Goal: Navigation & Orientation: Locate item on page

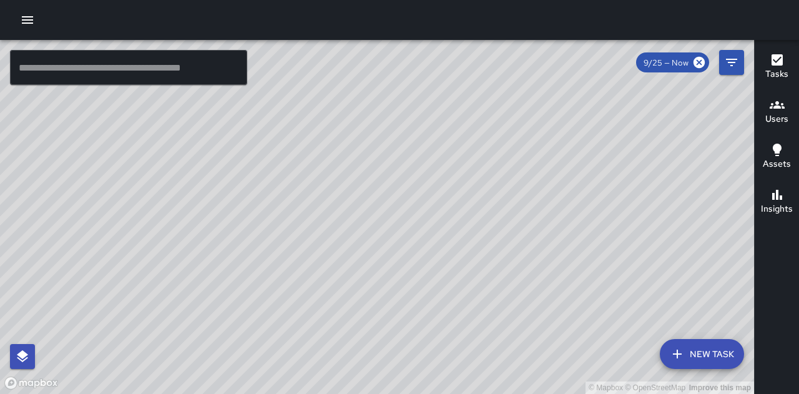
drag, startPoint x: 431, startPoint y: 237, endPoint x: 417, endPoint y: 204, distance: 35.3
click at [417, 204] on div "© Mapbox © OpenStreetMap Improve this map" at bounding box center [377, 217] width 754 height 354
drag, startPoint x: 559, startPoint y: 197, endPoint x: 521, endPoint y: 302, distance: 111.6
drag, startPoint x: 521, startPoint y: 302, endPoint x: 410, endPoint y: 242, distance: 126.3
click at [410, 242] on div "© Mapbox © OpenStreetMap Improve this map" at bounding box center [377, 217] width 754 height 354
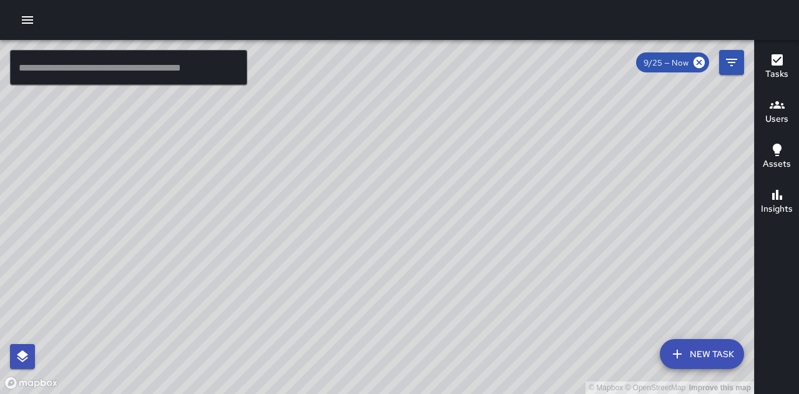
drag, startPoint x: 387, startPoint y: 224, endPoint x: 431, endPoint y: 252, distance: 52.0
click at [431, 252] on div "© Mapbox © OpenStreetMap Improve this map" at bounding box center [377, 217] width 754 height 354
drag, startPoint x: 628, startPoint y: 237, endPoint x: 467, endPoint y: -25, distance: 307.2
drag, startPoint x: 467, startPoint y: -25, endPoint x: 411, endPoint y: 106, distance: 142.1
click at [411, 96] on div "© Mapbox © OpenStreetMap Improve this map" at bounding box center [377, 217] width 754 height 354
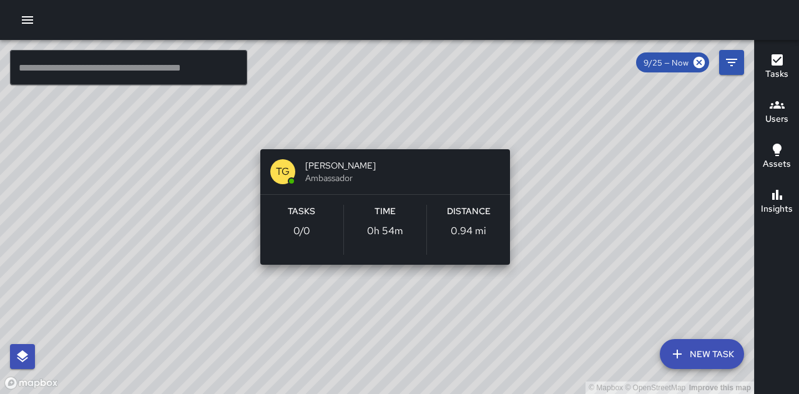
drag, startPoint x: 415, startPoint y: 174, endPoint x: 376, endPoint y: 127, distance: 61.2
click at [376, 127] on div "© Mapbox © OpenStreetMap Improve this map TG [PERSON_NAME] Ambassador Tasks 0 /…" at bounding box center [377, 217] width 754 height 354
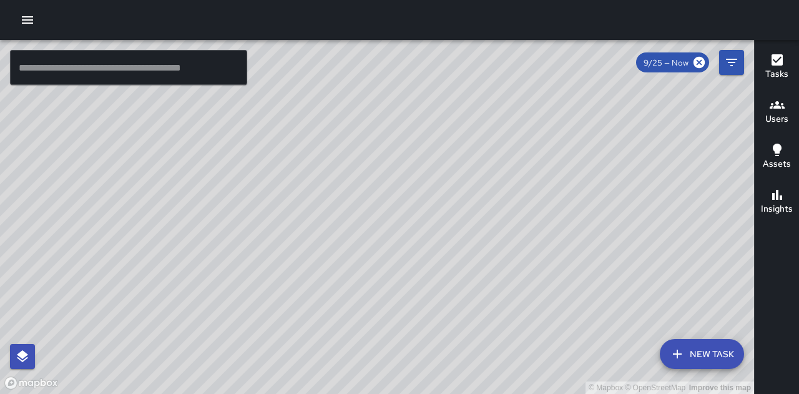
drag, startPoint x: 553, startPoint y: 217, endPoint x: 510, endPoint y: 217, distance: 43.1
click at [510, 217] on div "© Mapbox © OpenStreetMap Improve this map" at bounding box center [377, 217] width 754 height 354
drag, startPoint x: 169, startPoint y: 257, endPoint x: 134, endPoint y: 353, distance: 101.9
drag, startPoint x: 134, startPoint y: 353, endPoint x: 107, endPoint y: 254, distance: 102.1
click at [100, 263] on div "© Mapbox © OpenStreetMap Improve this map" at bounding box center [377, 217] width 754 height 354
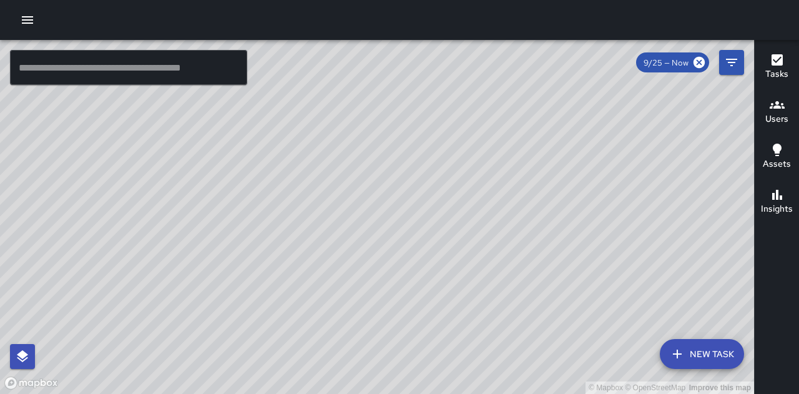
drag, startPoint x: 124, startPoint y: 232, endPoint x: 264, endPoint y: 255, distance: 142.5
click at [264, 255] on div "© Mapbox © OpenStreetMap Improve this map" at bounding box center [377, 217] width 754 height 354
drag, startPoint x: 285, startPoint y: 177, endPoint x: 388, endPoint y: 279, distance: 145.7
click at [388, 279] on div "© Mapbox © OpenStreetMap Improve this map" at bounding box center [377, 217] width 754 height 354
drag, startPoint x: 559, startPoint y: 265, endPoint x: 586, endPoint y: -38, distance: 304.6
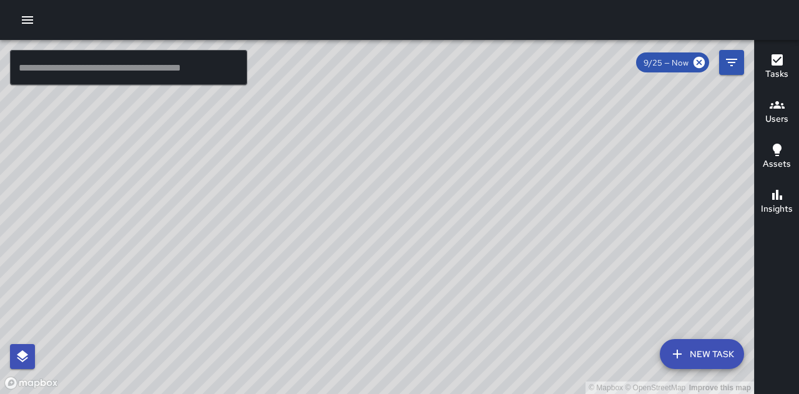
drag, startPoint x: 586, startPoint y: -38, endPoint x: 523, endPoint y: 125, distance: 174.5
click at [523, 125] on div "© Mapbox © OpenStreetMap Improve this map" at bounding box center [377, 217] width 754 height 354
drag, startPoint x: 522, startPoint y: 166, endPoint x: 371, endPoint y: 158, distance: 150.7
click at [371, 158] on div "© Mapbox © OpenStreetMap Improve this map" at bounding box center [377, 217] width 754 height 354
drag, startPoint x: 543, startPoint y: 268, endPoint x: 561, endPoint y: 264, distance: 18.0
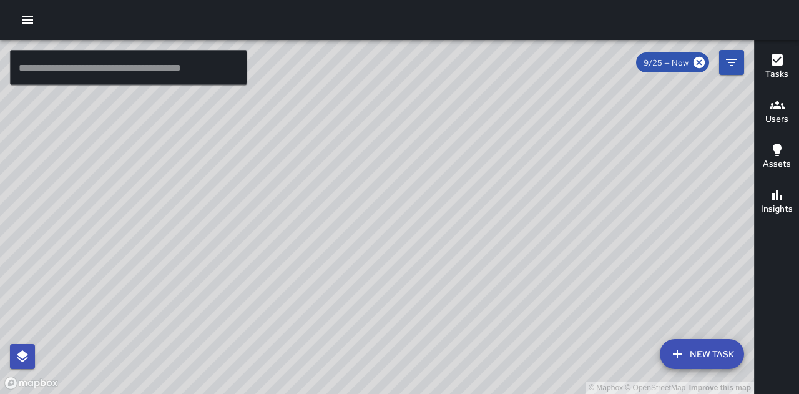
drag, startPoint x: 561, startPoint y: 264, endPoint x: 519, endPoint y: 242, distance: 46.9
click at [519, 242] on div "© Mapbox © OpenStreetMap Improve this map" at bounding box center [377, 217] width 754 height 354
